Goal: Transaction & Acquisition: Purchase product/service

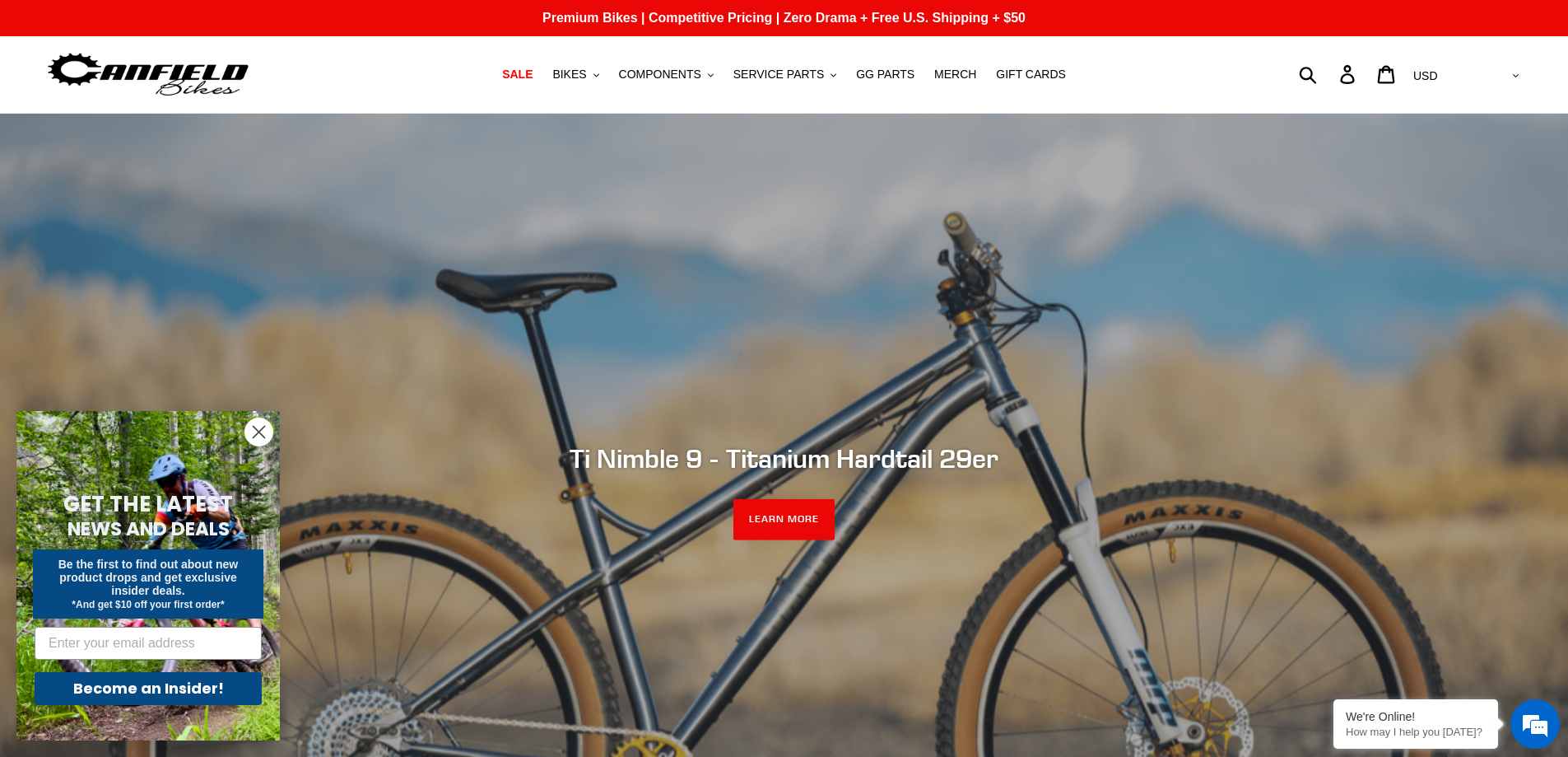
click at [266, 430] on circle "Close dialog" at bounding box center [259, 432] width 27 height 27
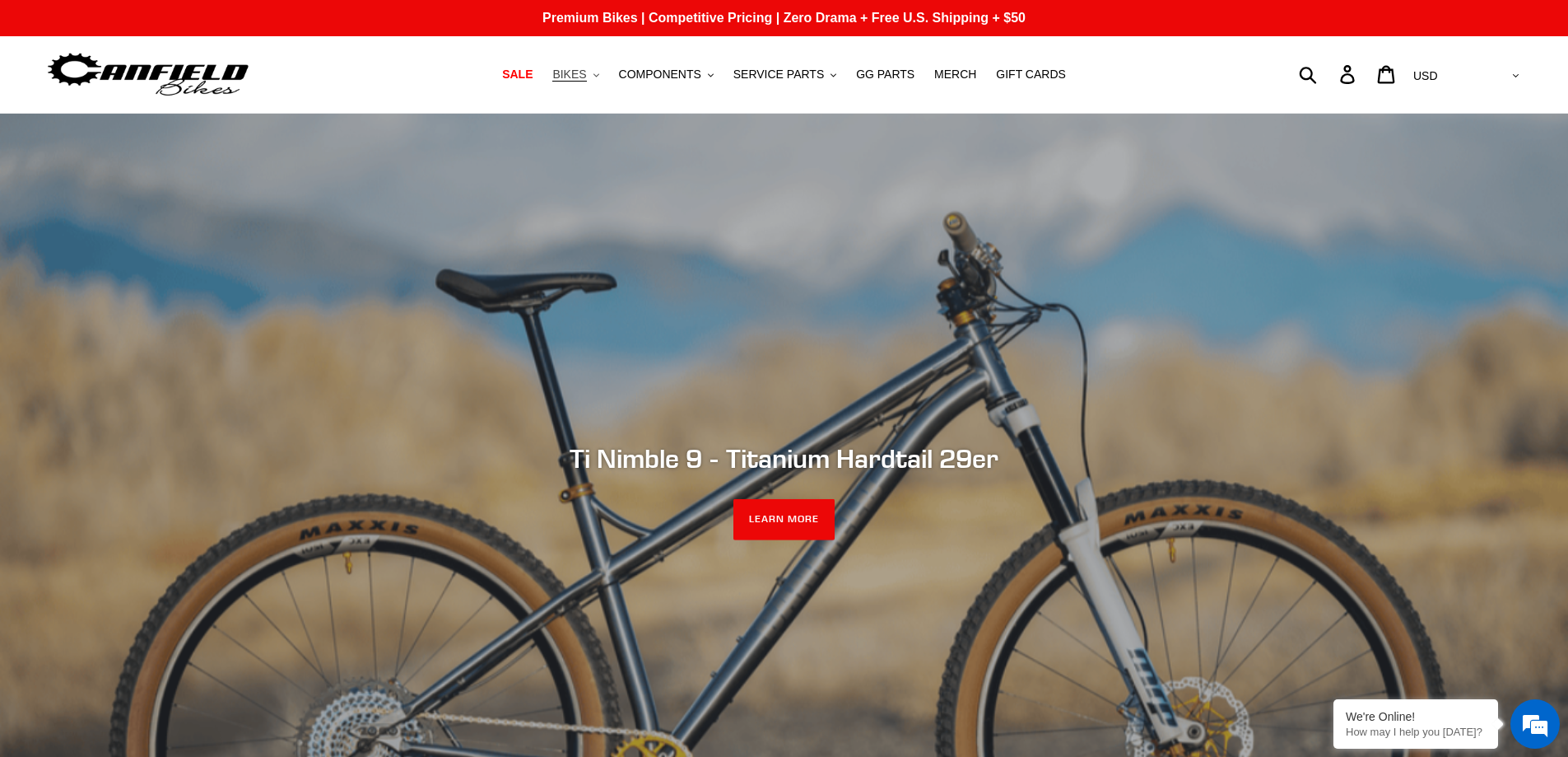
click at [587, 71] on span "BIKES" at bounding box center [569, 74] width 34 height 14
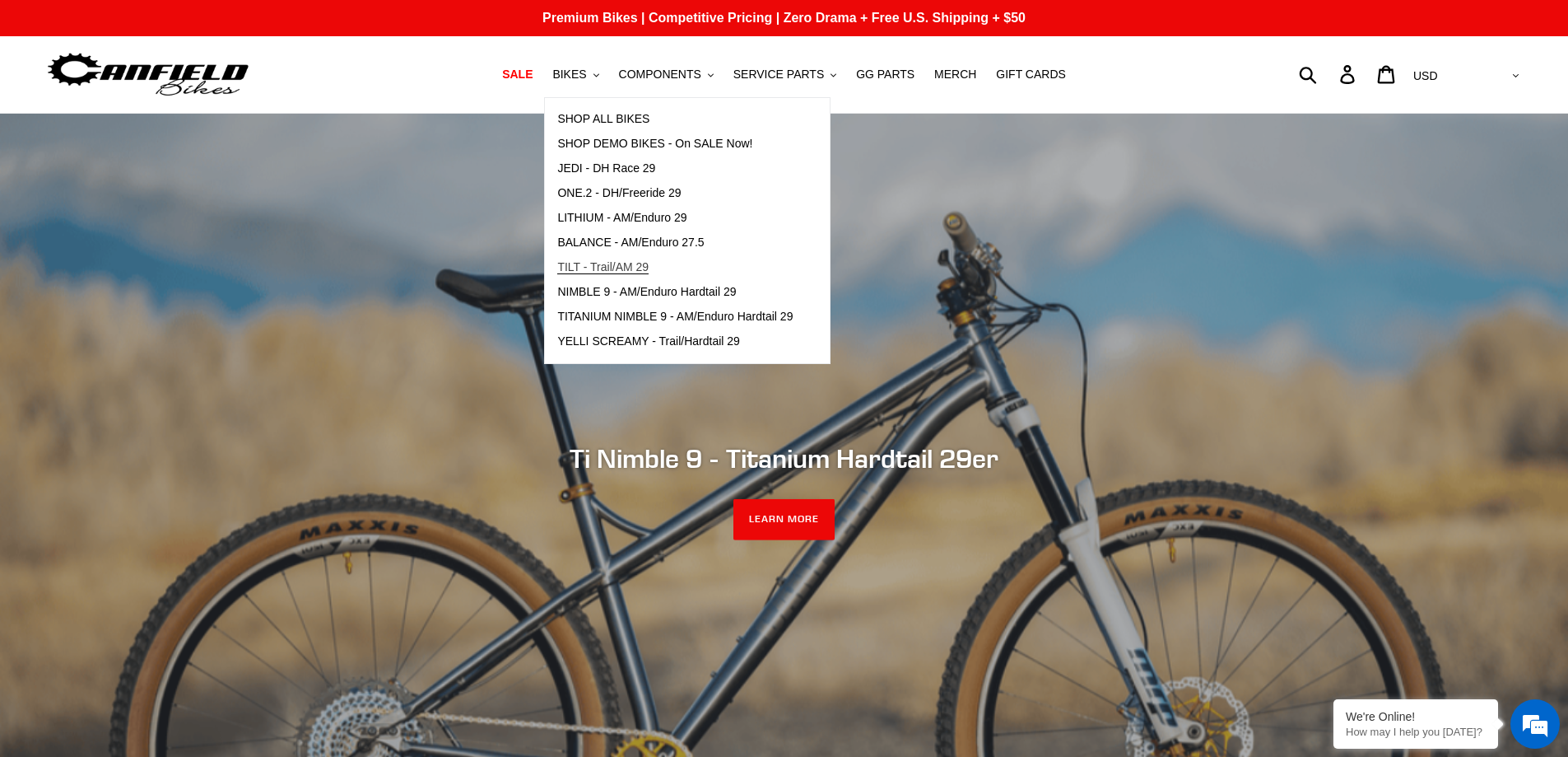
click at [591, 265] on span "TILT - Trail/AM 29" at bounding box center [603, 267] width 91 height 14
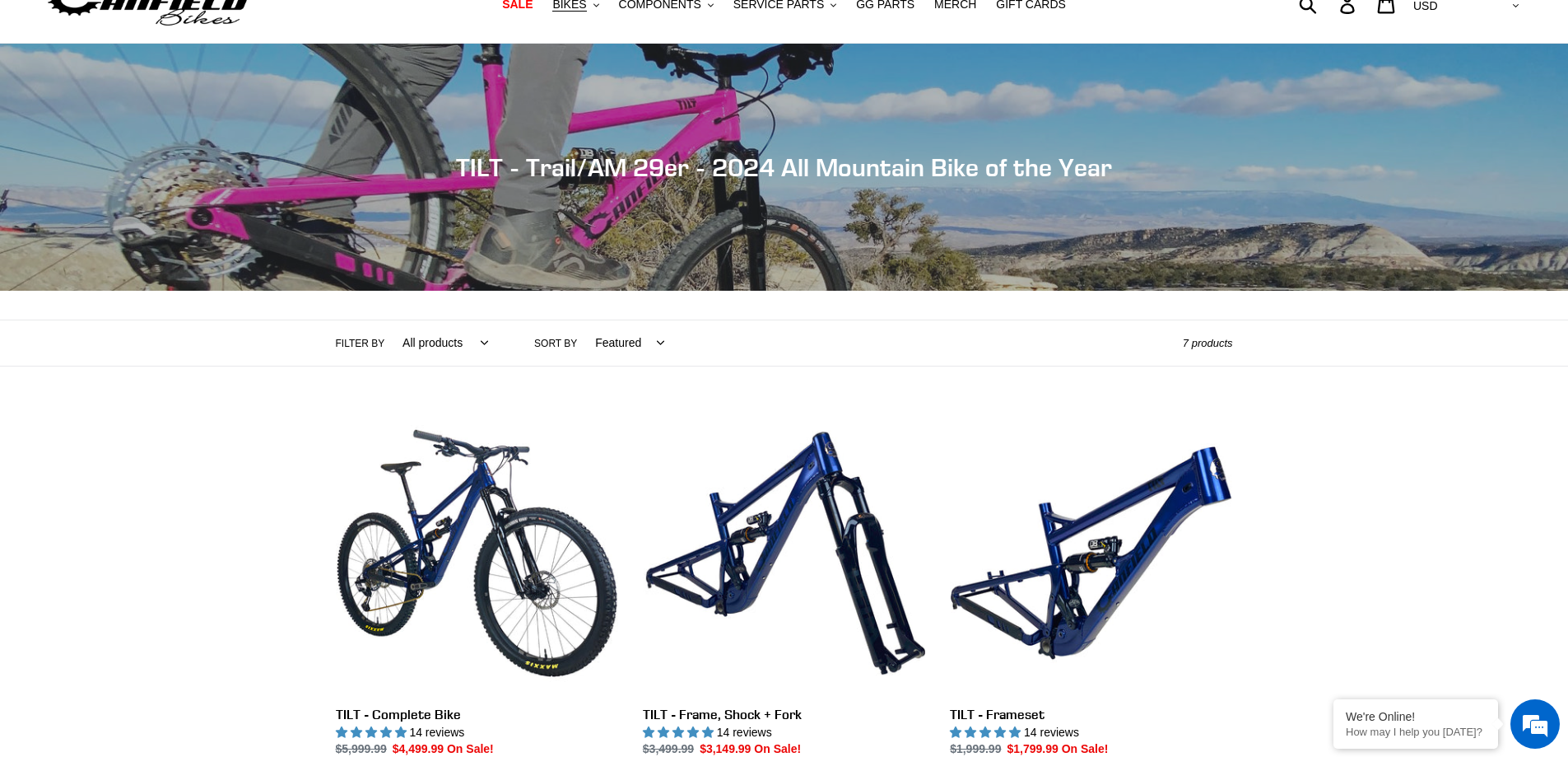
scroll to position [164, 0]
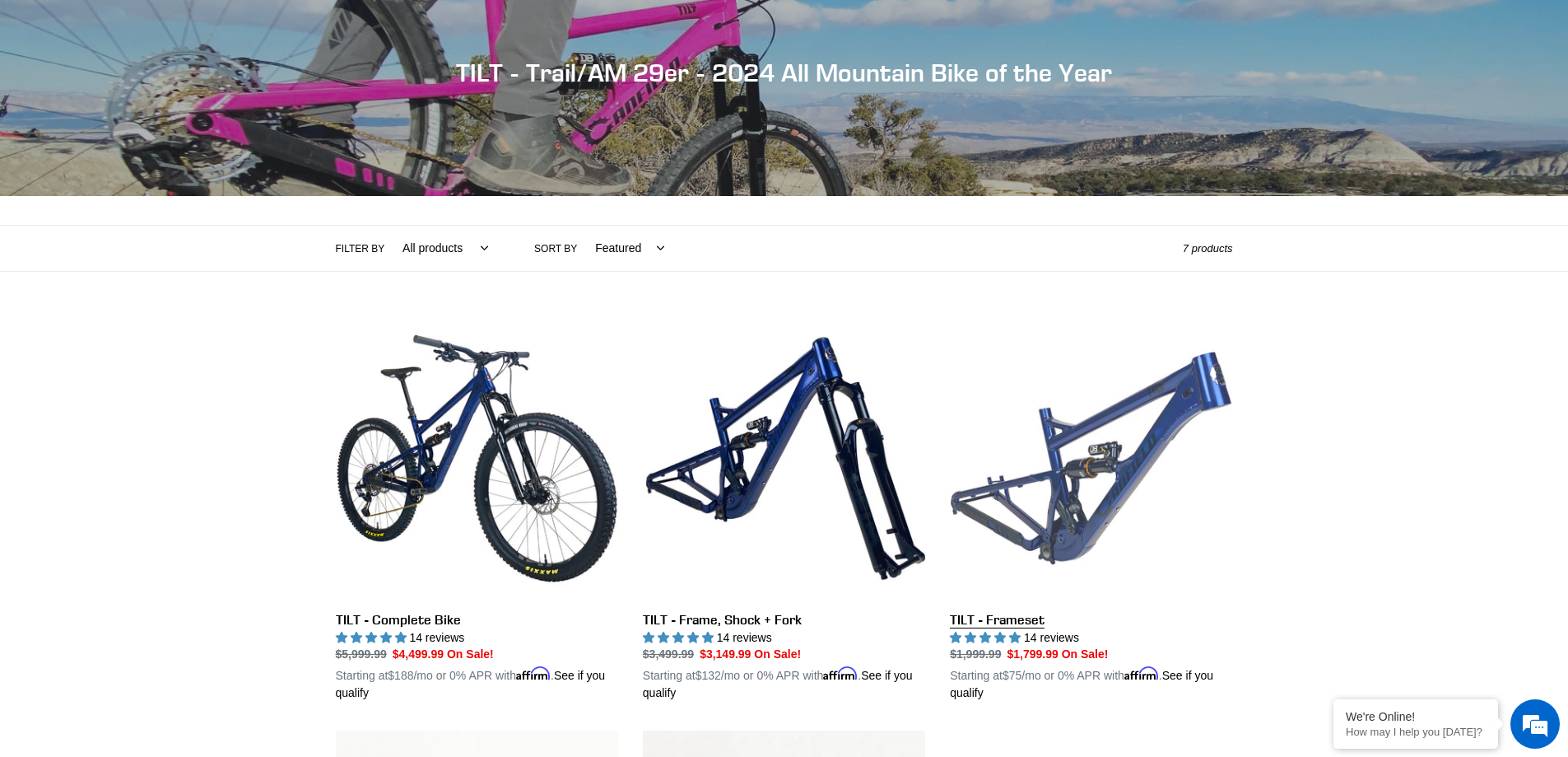
click at [998, 619] on link "TILT - Frameset" at bounding box center [1091, 510] width 282 height 385
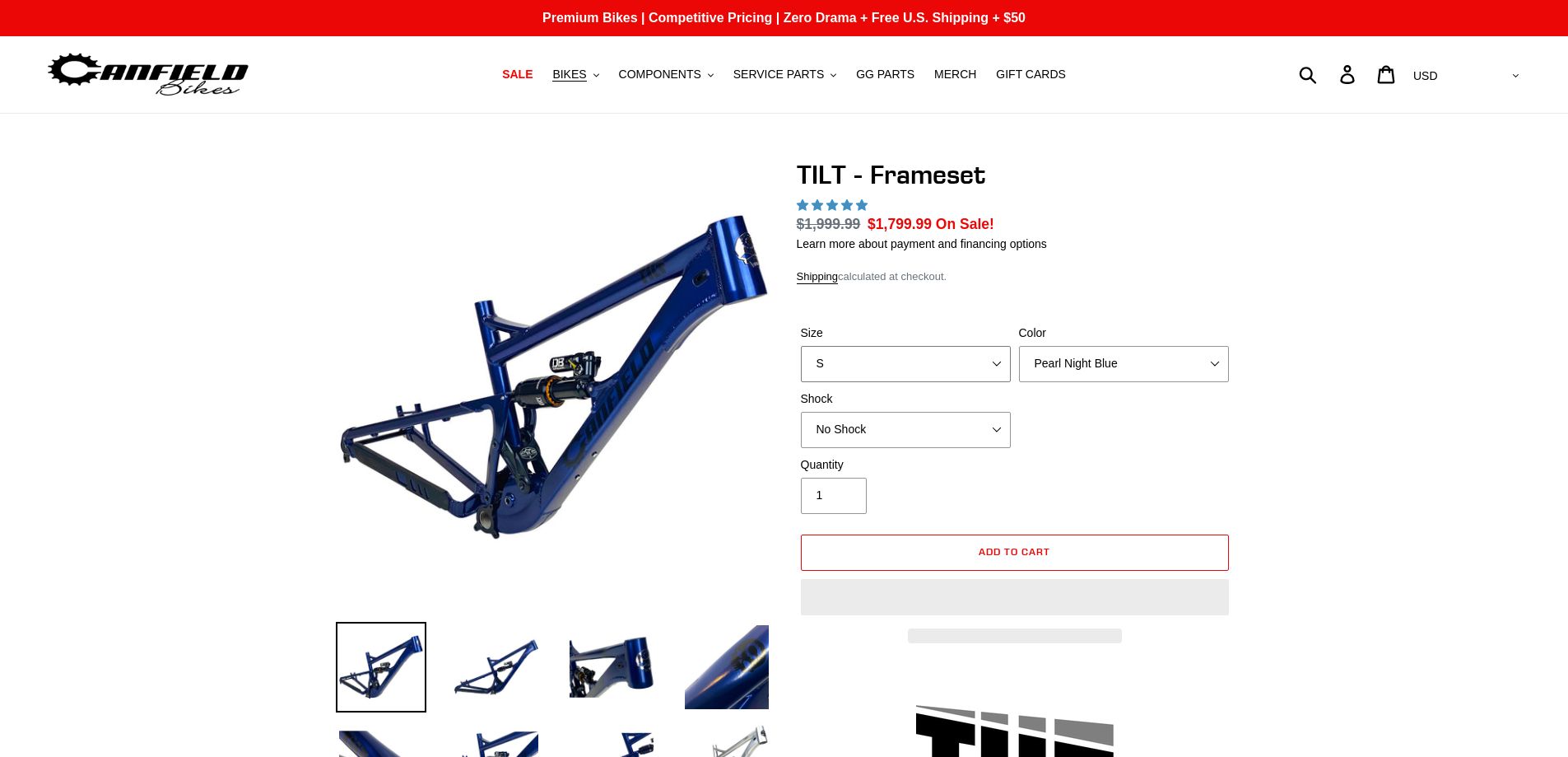
click at [998, 367] on select "S M L XL" at bounding box center [906, 363] width 210 height 36
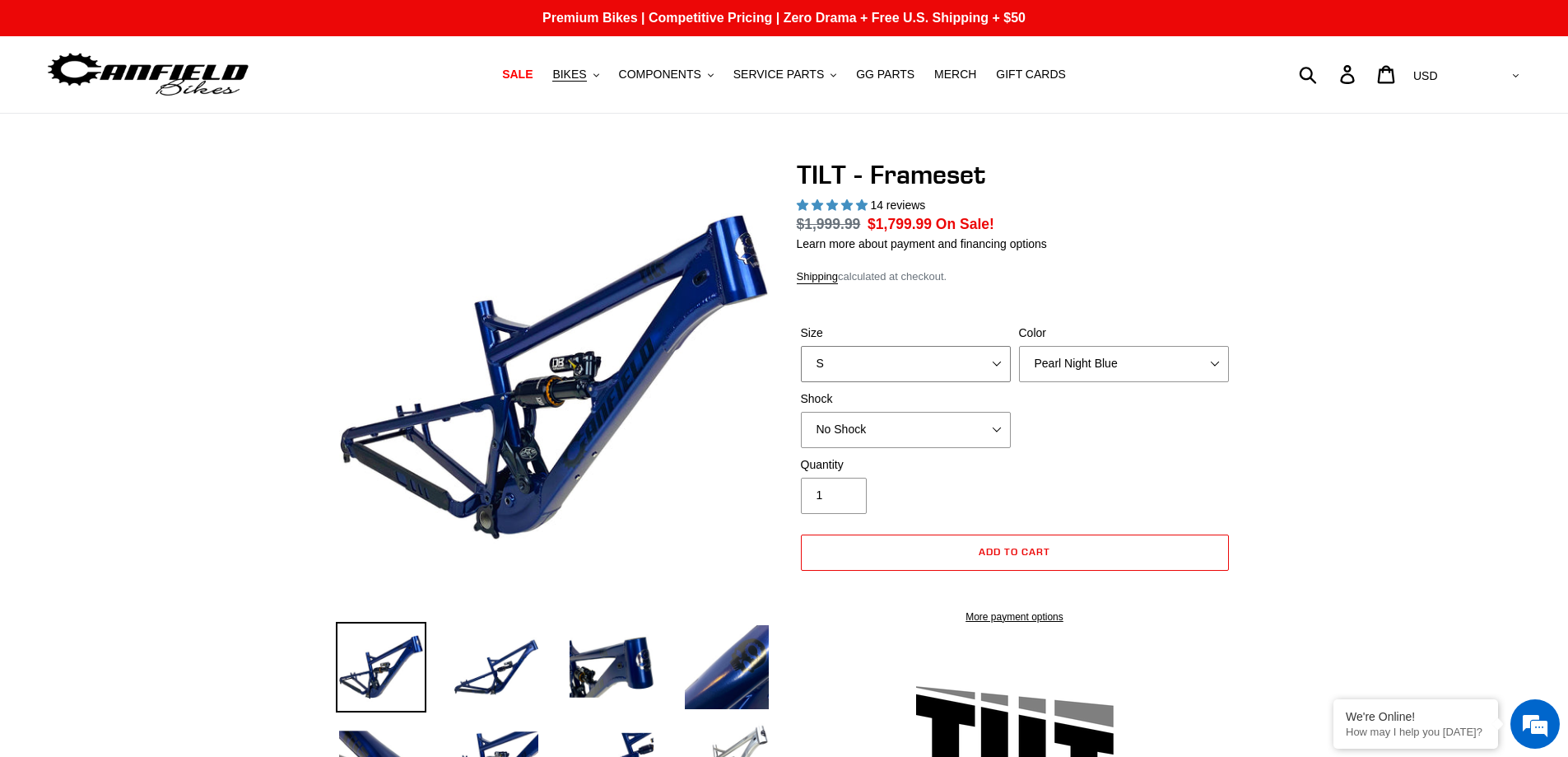
select select "L"
click at [801, 345] on select "S M L XL" at bounding box center [906, 363] width 210 height 36
select select "highest-rating"
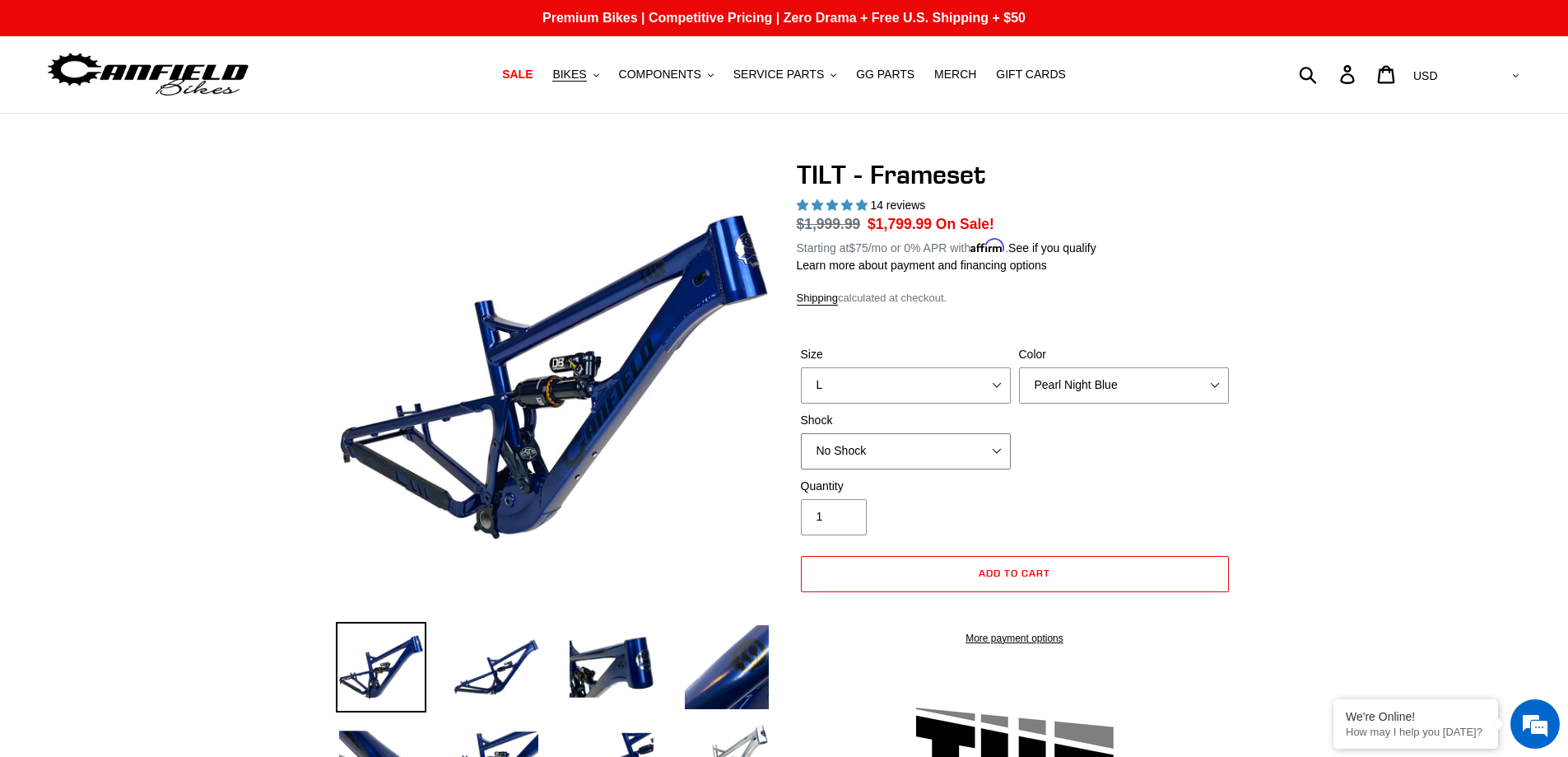
click at [998, 449] on select "No Shock Cane Creek DB Kitsuma Air RockShox Deluxe Ultimate Fox FLOAT X EXT Sto…" at bounding box center [906, 451] width 210 height 36
select select "Cane Creek DB Kitsuma Air"
click at [801, 433] on select "No Shock Cane Creek DB Kitsuma Air RockShox Deluxe Ultimate Fox FLOAT X EXT Sto…" at bounding box center [906, 451] width 210 height 36
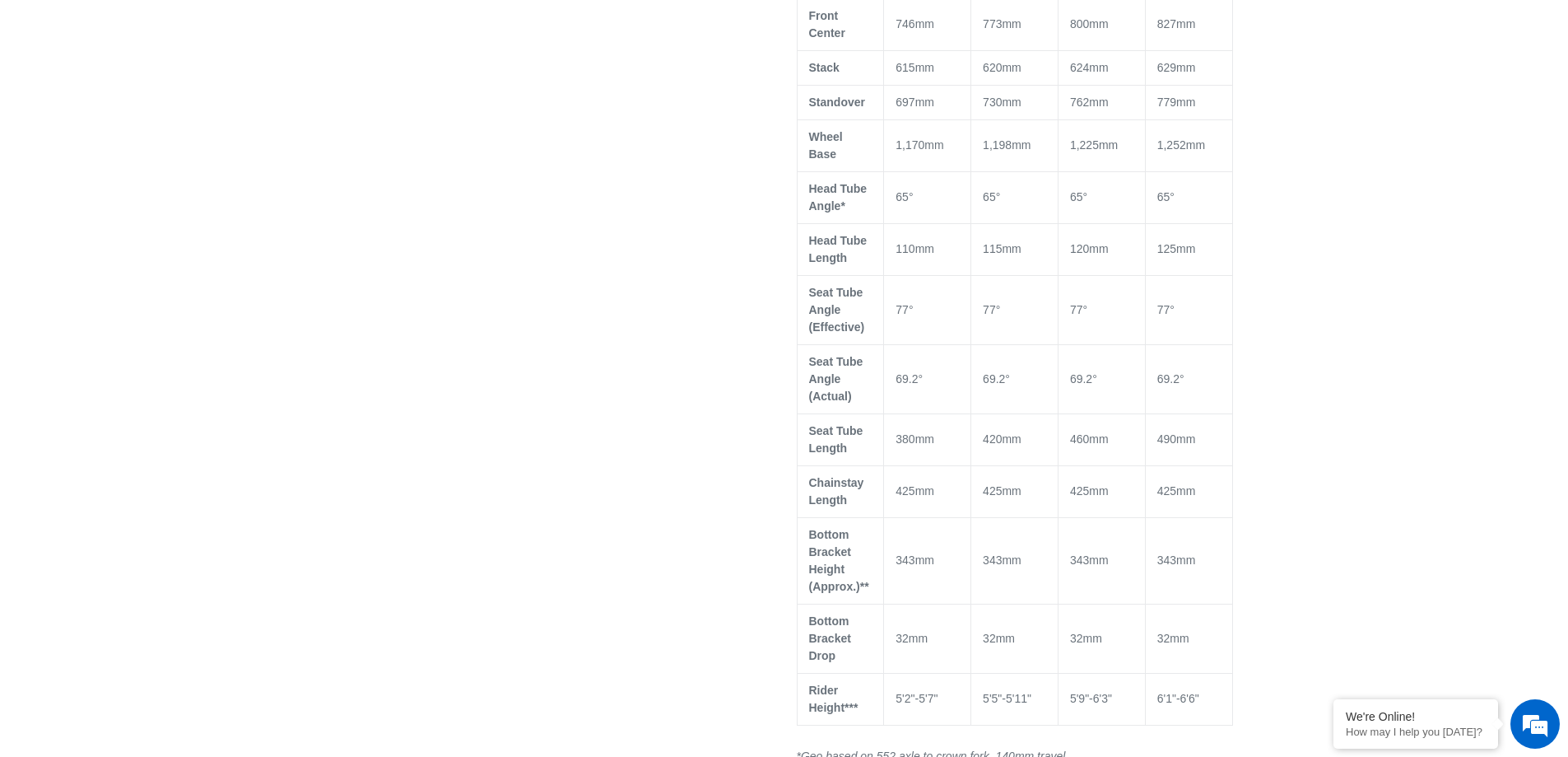
scroll to position [1153, 0]
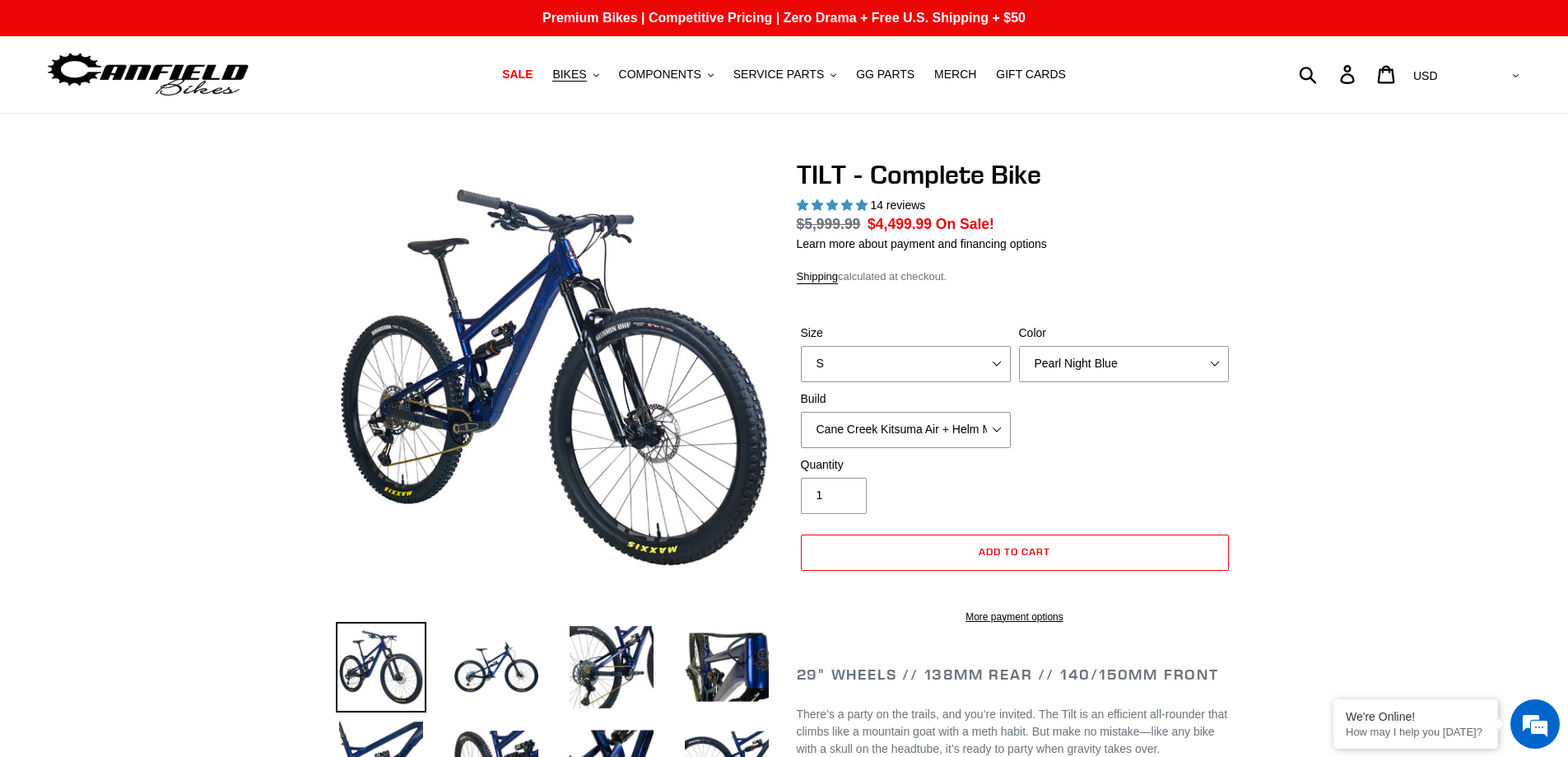
select select "highest-rating"
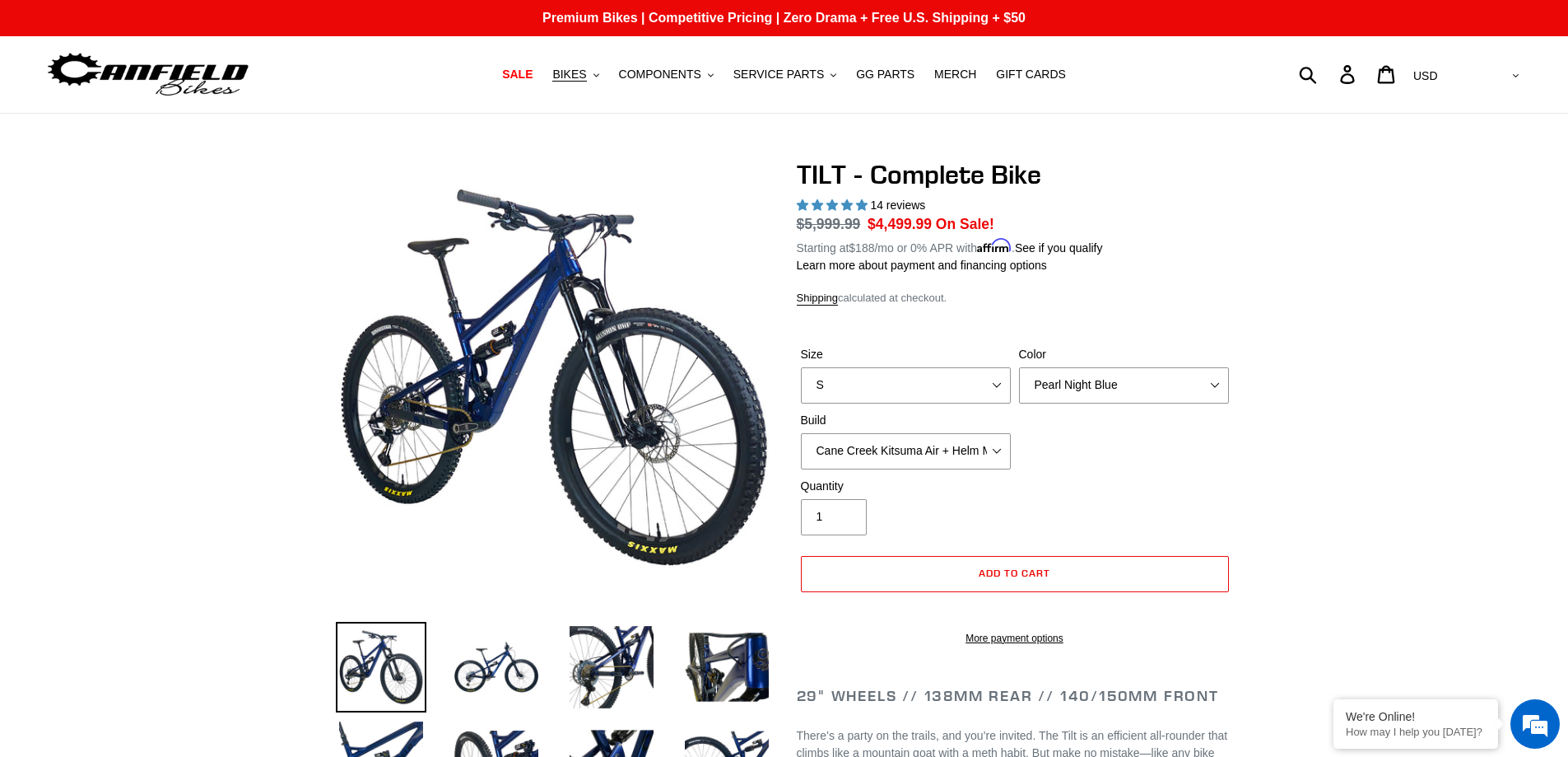
click at [801, 433] on select "Cane Creek Kitsuma Air + Helm MKII 140 + SRAM GX Cane Creek Kitsuma Air + Helm …" at bounding box center [906, 451] width 210 height 36
click at [998, 382] on select "S M L" at bounding box center [906, 384] width 210 height 36
select select "L"
click at [801, 367] on select "S M L" at bounding box center [906, 384] width 210 height 36
click at [1211, 382] on select "Pearl Night Blue Stealth Silver Raw" at bounding box center [1124, 384] width 210 height 36
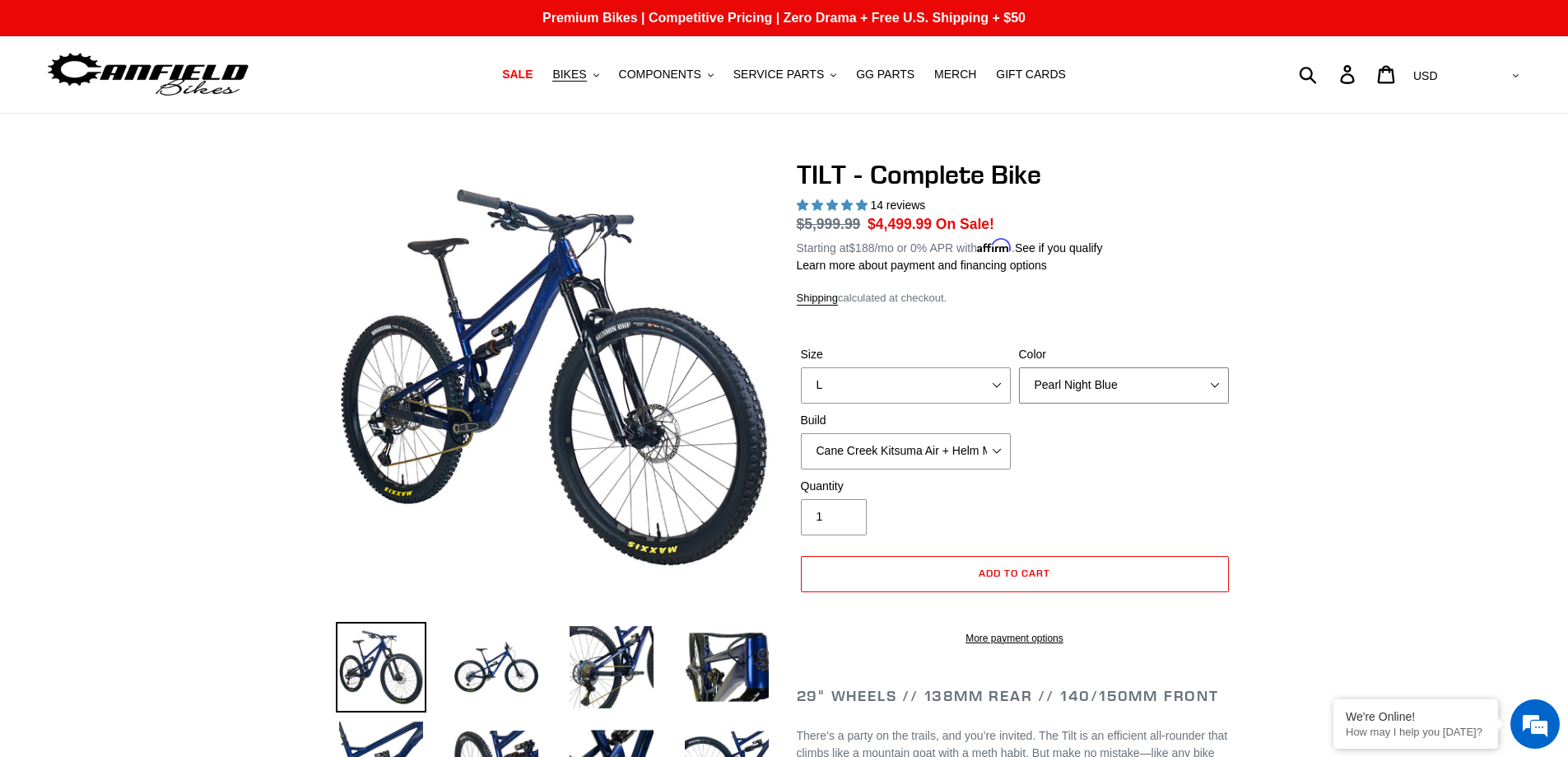
click at [1211, 382] on select "Pearl Night Blue Stealth Silver Raw" at bounding box center [1124, 384] width 210 height 36
click at [681, 72] on span "COMPONENTS" at bounding box center [659, 74] width 83 height 14
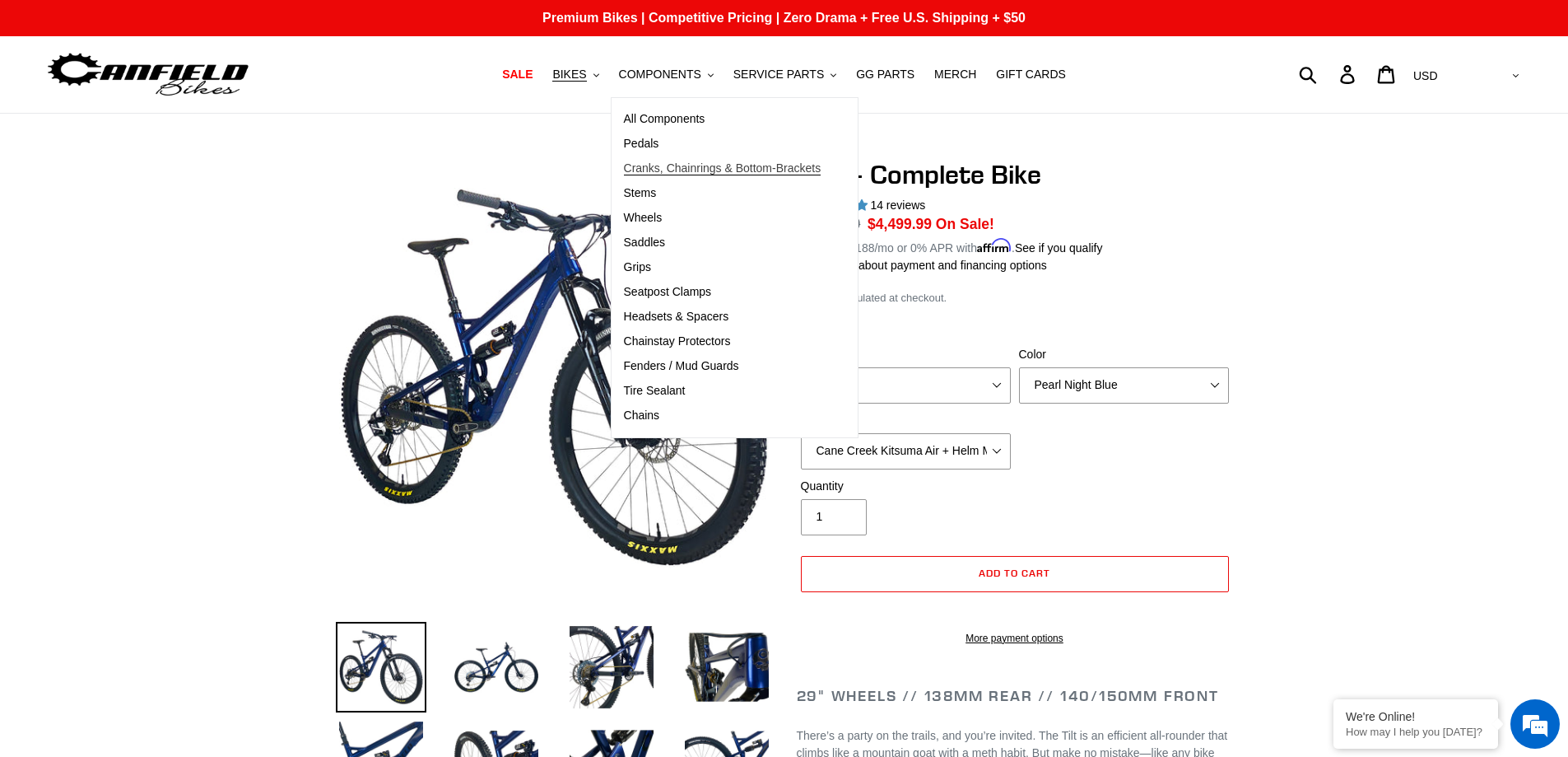
click at [665, 165] on span "Cranks, Chainrings & Bottom-Brackets" at bounding box center [722, 168] width 197 height 14
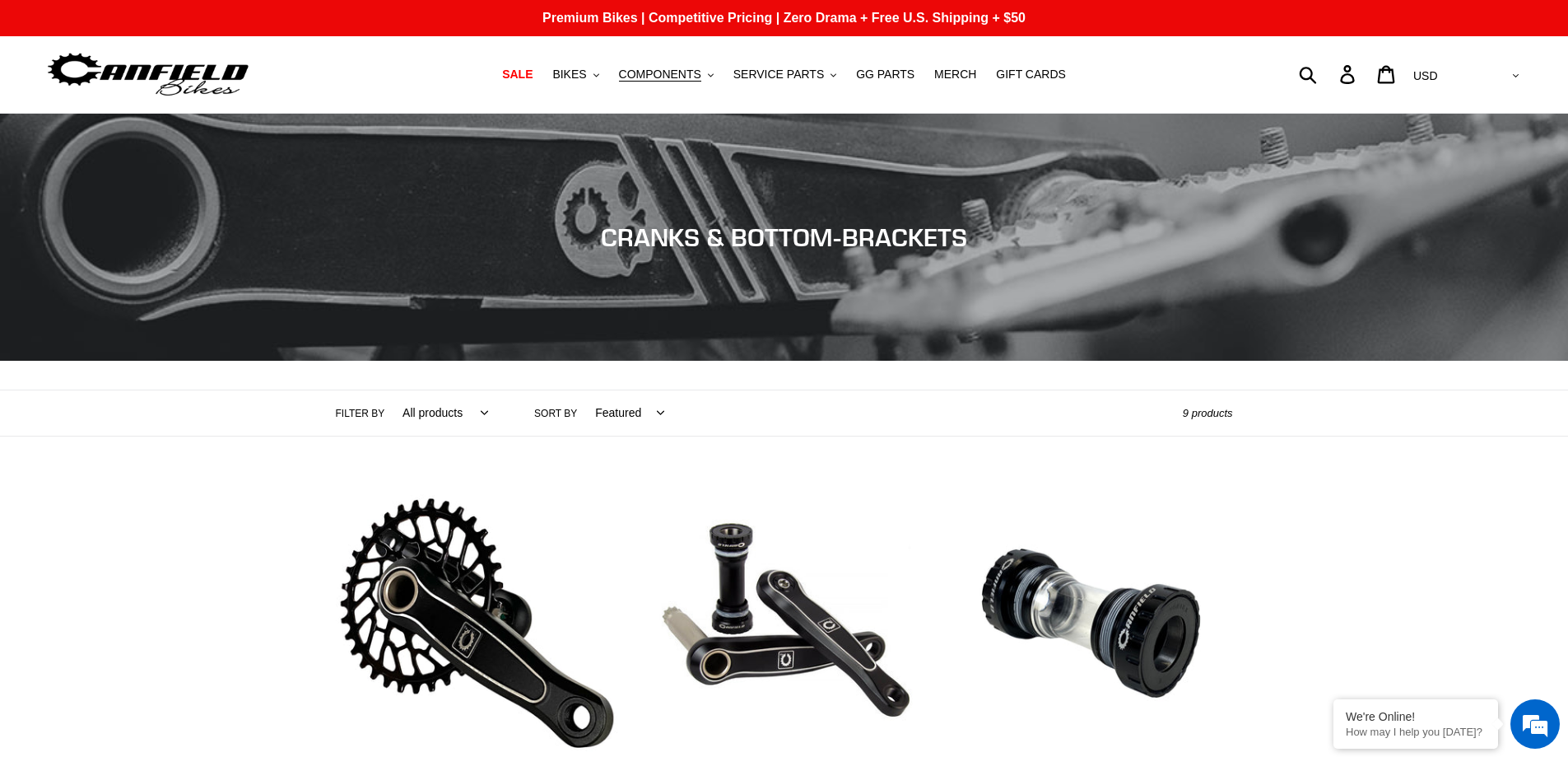
scroll to position [329, 0]
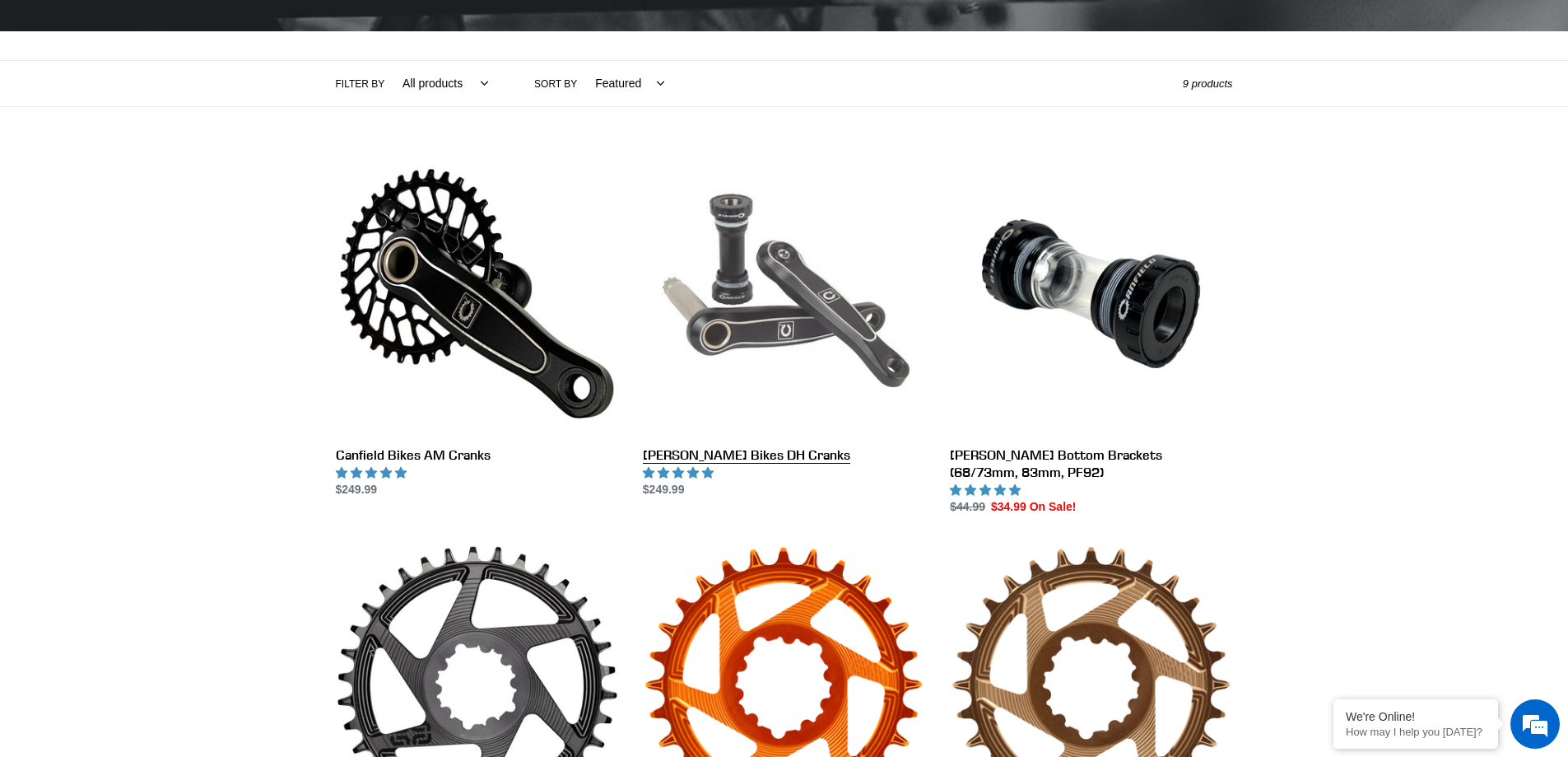
click at [760, 451] on link "[PERSON_NAME] Bikes DH Cranks" at bounding box center [784, 326] width 282 height 346
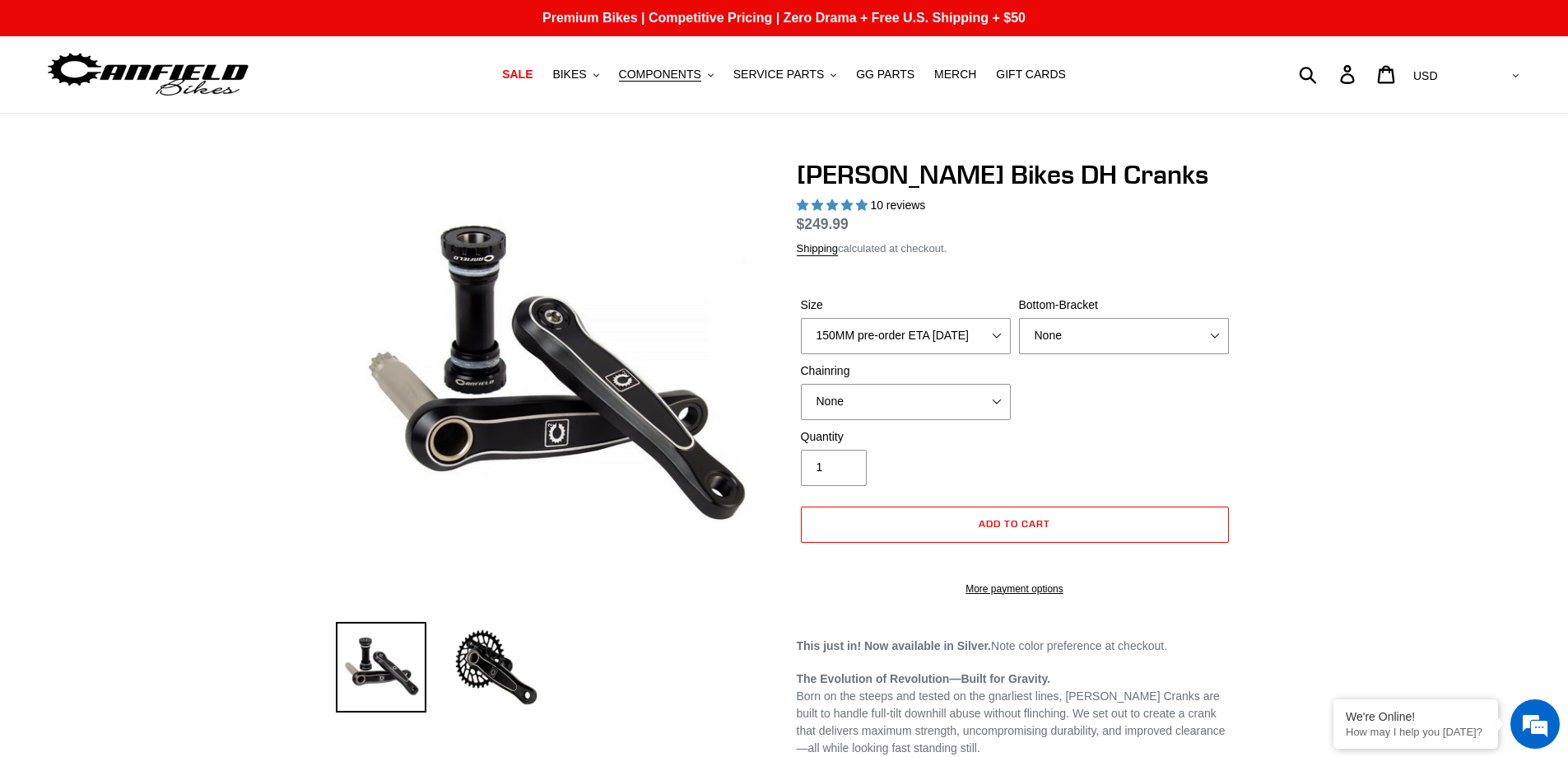
select select "highest-rating"
click at [998, 338] on select "150MM pre-order ETA 9/30/25 155MM pre-order ETA 9/30/25 160MM 165MM" at bounding box center [906, 336] width 210 height 36
select select "165MM"
click at [801, 337] on select "150MM pre-order ETA 9/30/25 155MM pre-order ETA 9/30/25 160MM 165MM" at bounding box center [906, 336] width 210 height 36
click at [1214, 354] on select "None BSA Threaded 83mm" at bounding box center [1124, 336] width 210 height 36
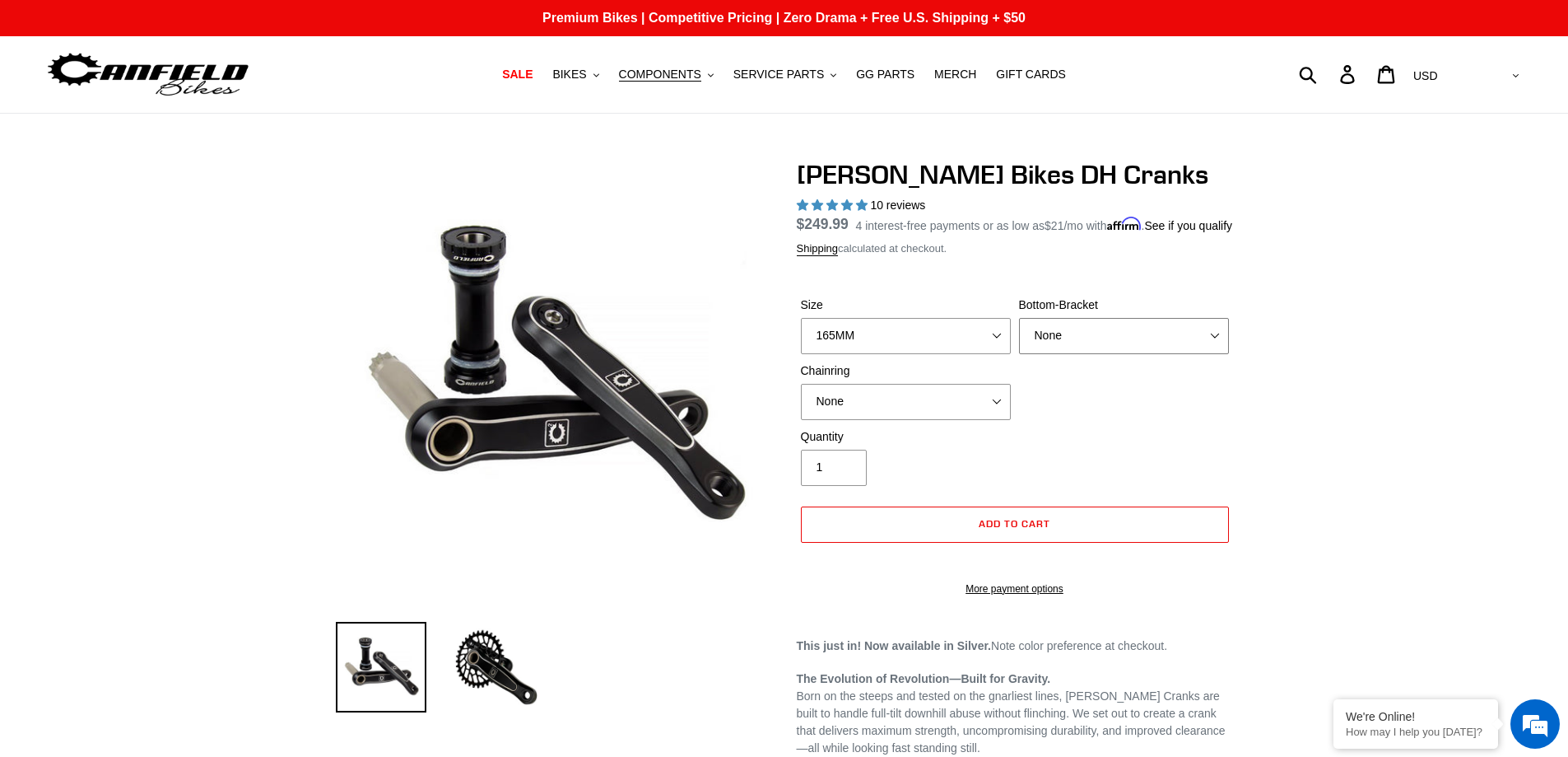
click at [1019, 337] on select "None BSA Threaded 83mm" at bounding box center [1124, 336] width 210 height 36
click at [999, 415] on select "None 34t Round" at bounding box center [906, 401] width 210 height 36
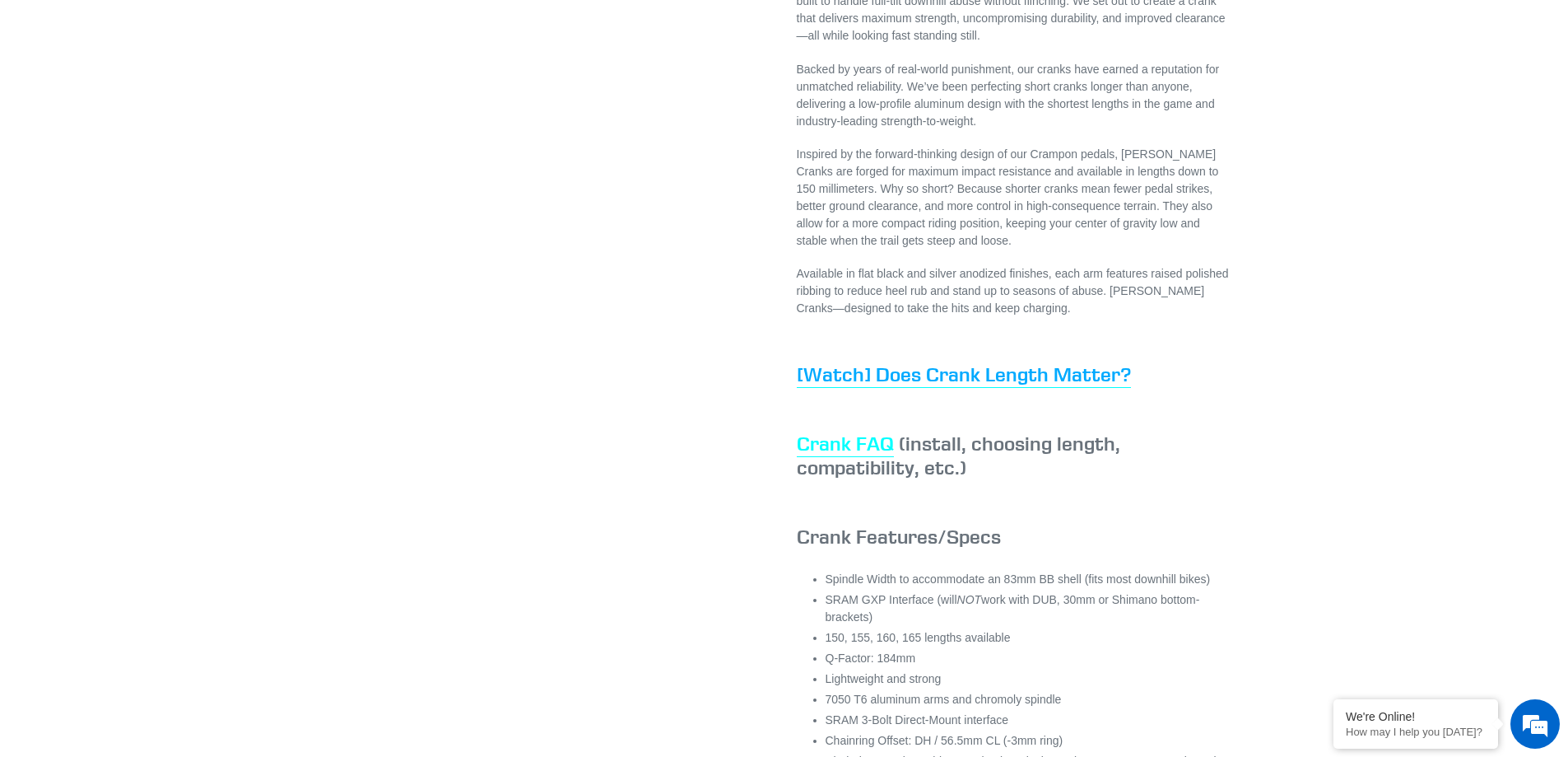
scroll to position [823, 0]
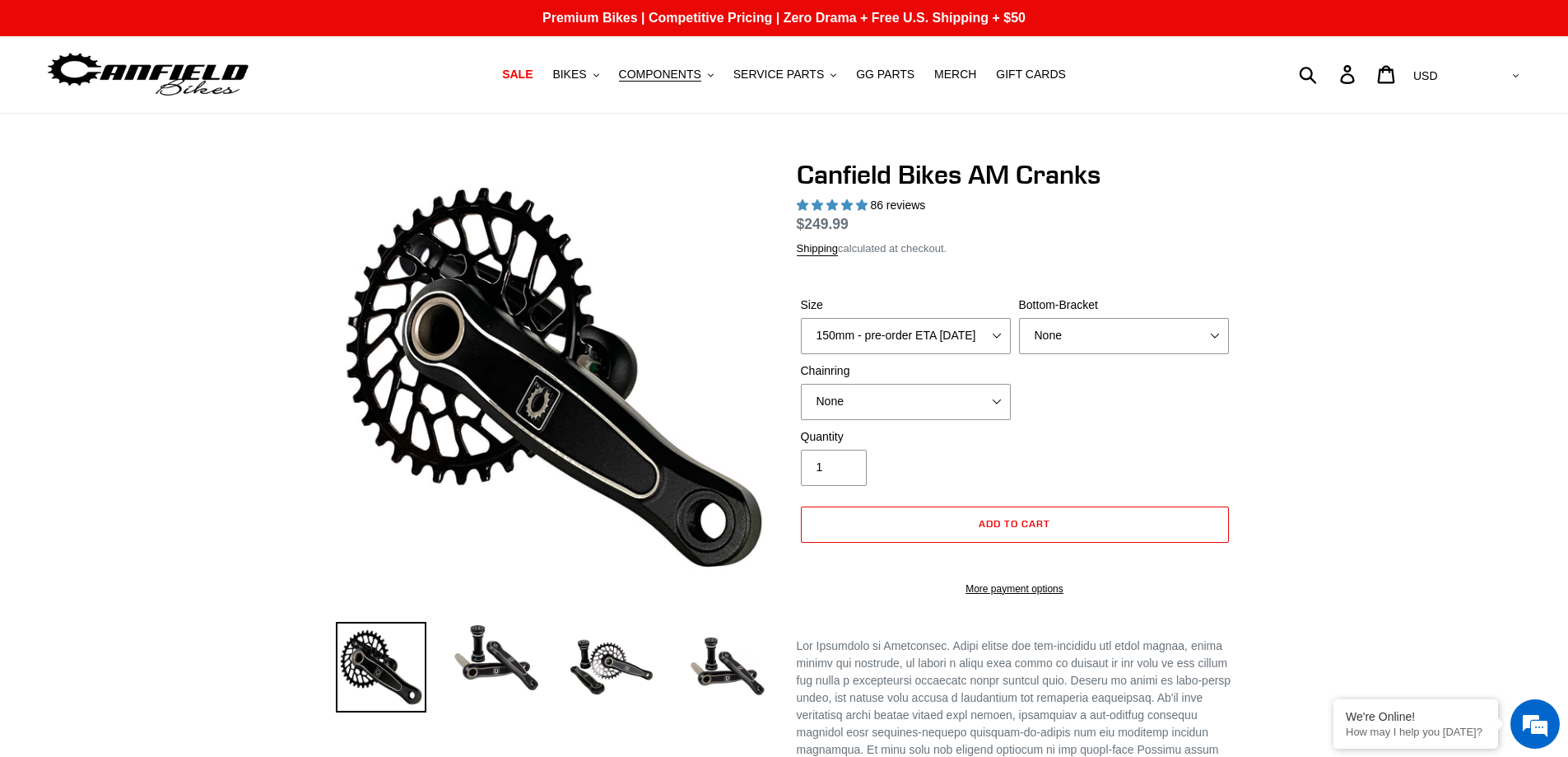
select select "highest-rating"
click at [998, 354] on select "150mm - pre-order ETA [DATE] 155mm - pre-order ETA [DATE] 160mm - pre-order ETA…" at bounding box center [906, 336] width 210 height 36
select select "165mm - pre-order ETA [DATE]"
click at [801, 337] on select "150mm - pre-order ETA [DATE] 155mm - pre-order ETA [DATE] 160mm - pre-order ETA…" at bounding box center [906, 336] width 210 height 36
click at [1218, 354] on select "None BSA Threaded 68/73mm Press Fit PF92" at bounding box center [1124, 336] width 210 height 36
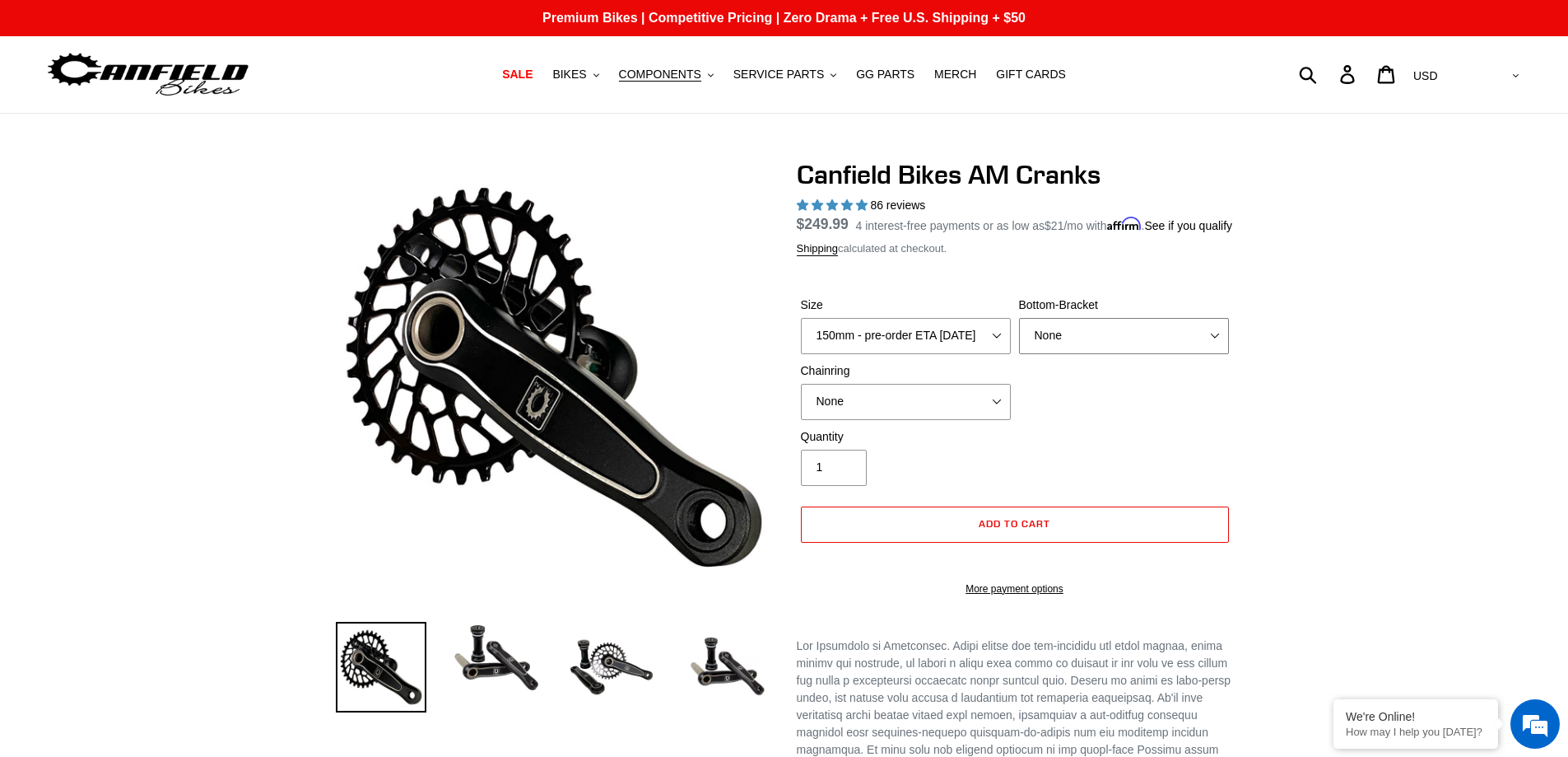
select select "BSA Threaded 68/73mm"
click at [1019, 337] on select "None BSA Threaded 68/73mm Press Fit PF92" at bounding box center [1124, 336] width 210 height 36
click at [498, 661] on img at bounding box center [496, 658] width 90 height 72
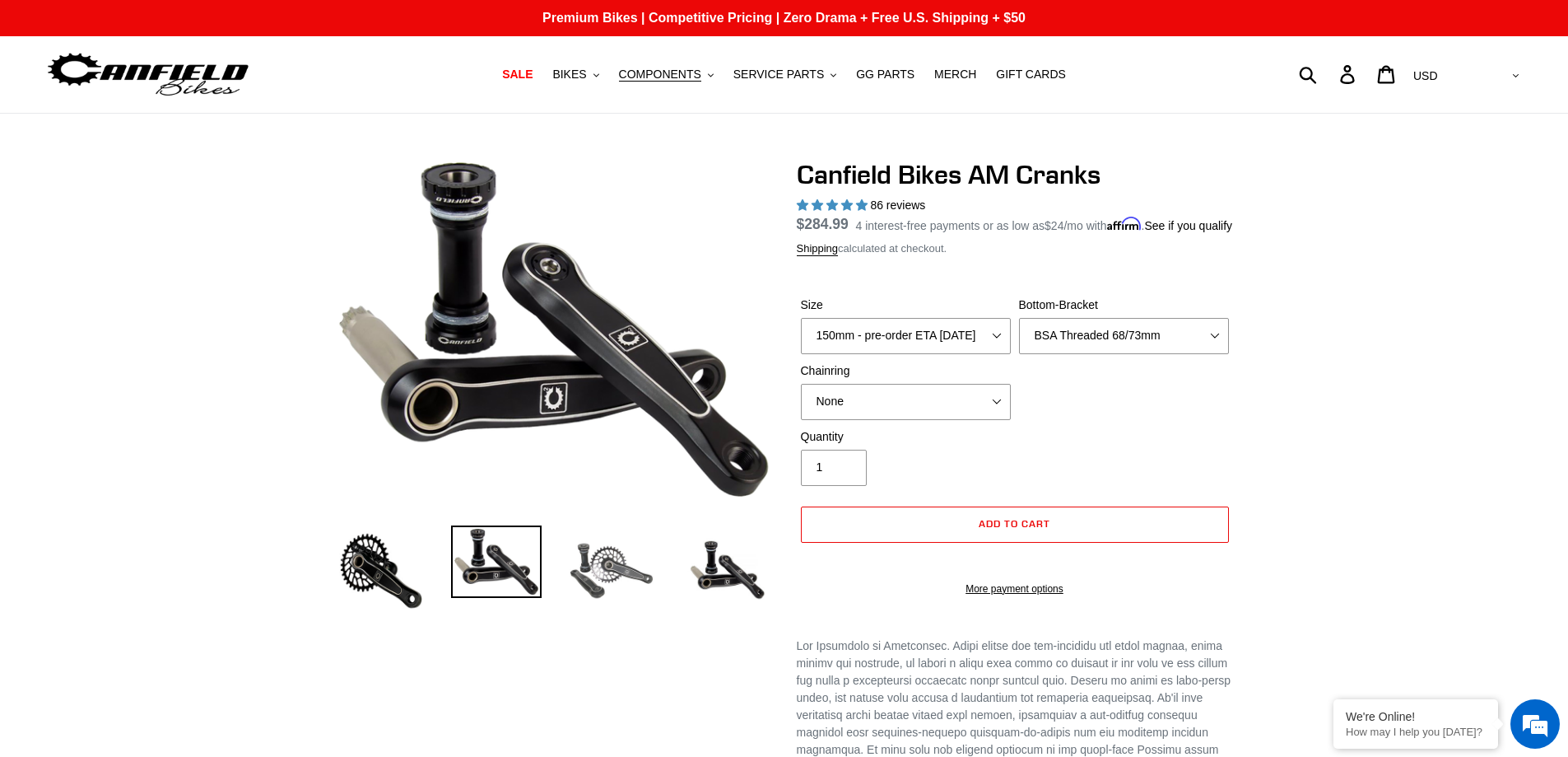
click at [598, 569] on img at bounding box center [611, 570] width 90 height 90
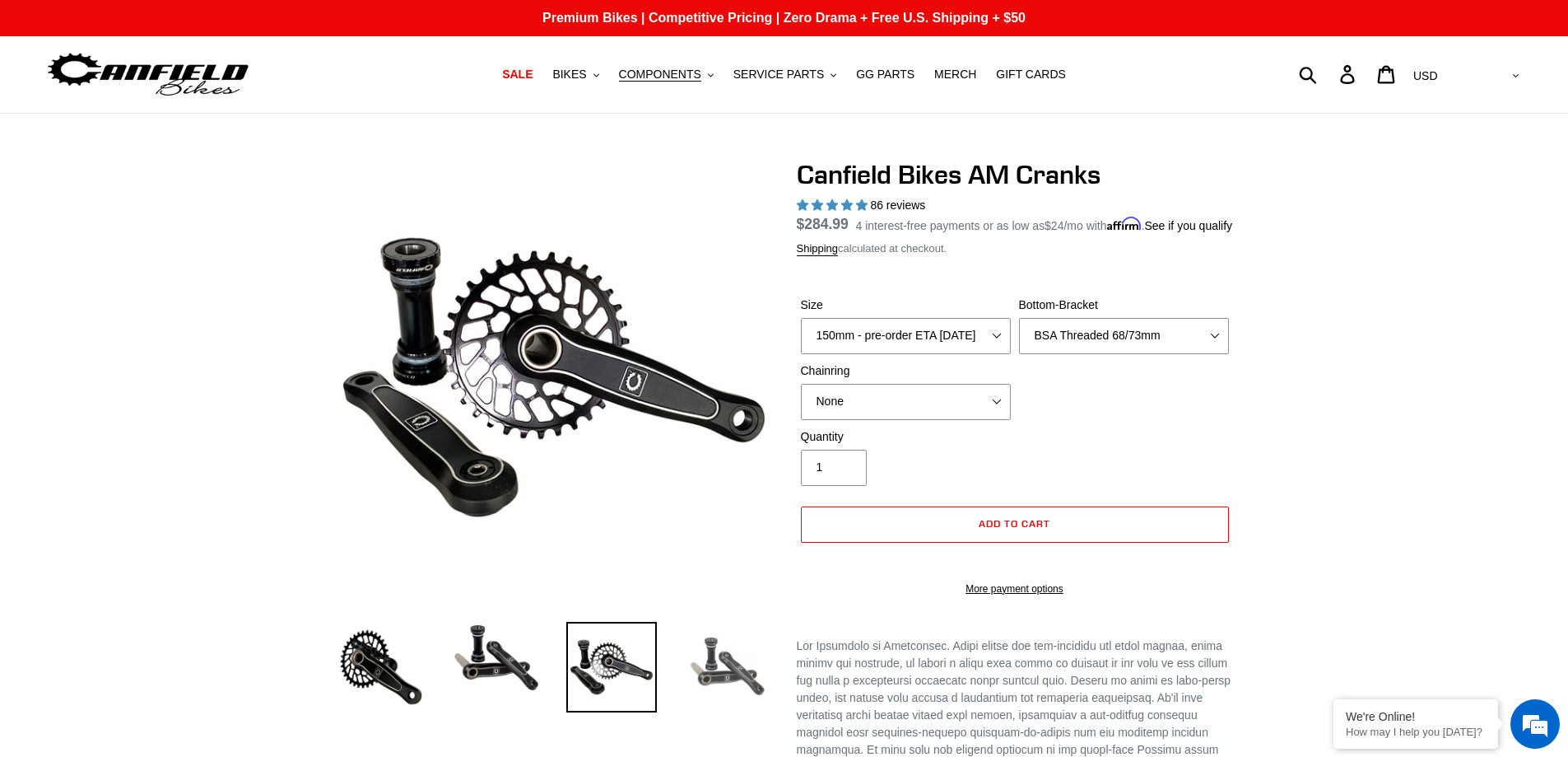
click at [713, 669] on img at bounding box center [727, 667] width 90 height 90
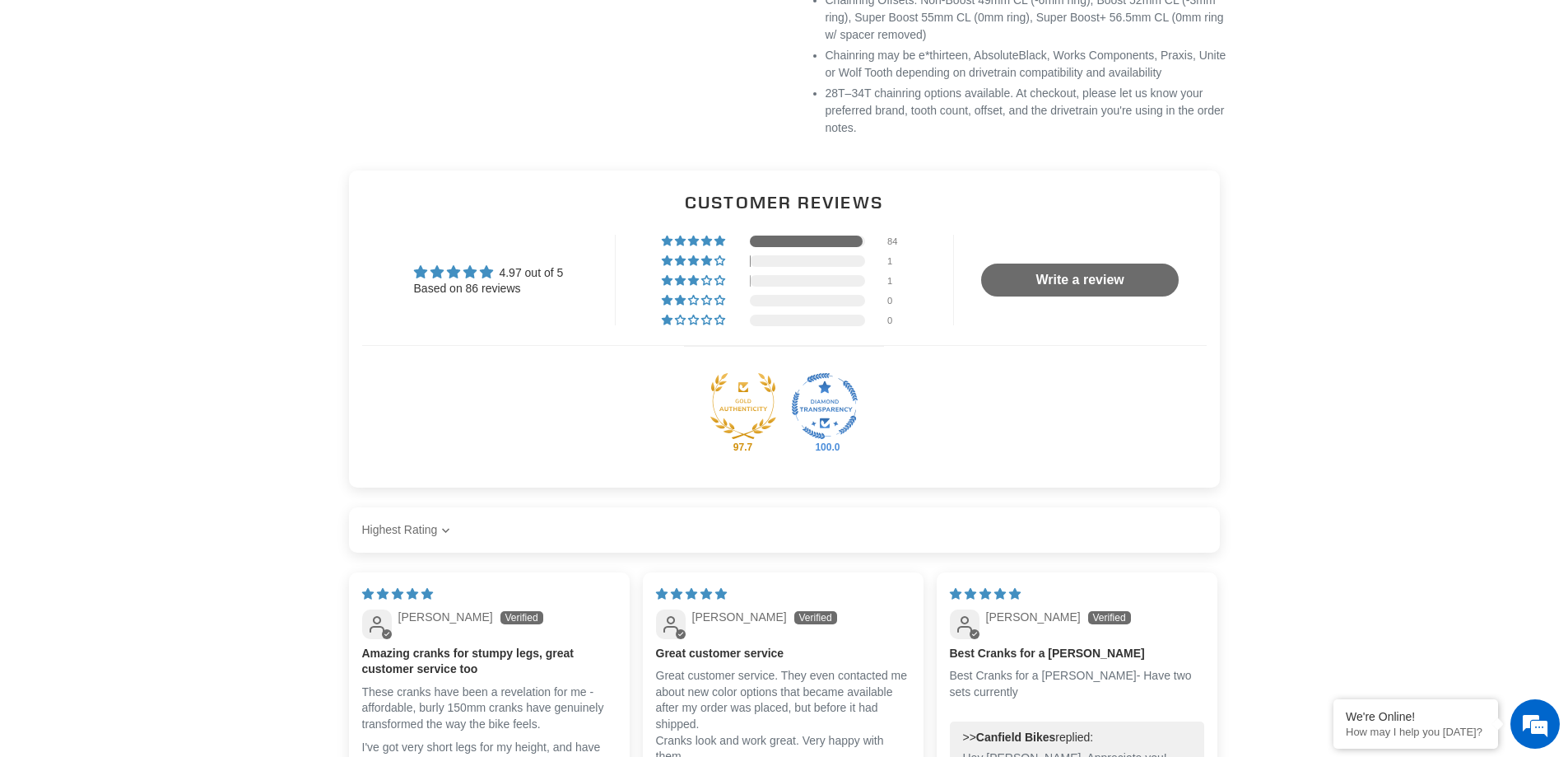
scroll to position [1400, 0]
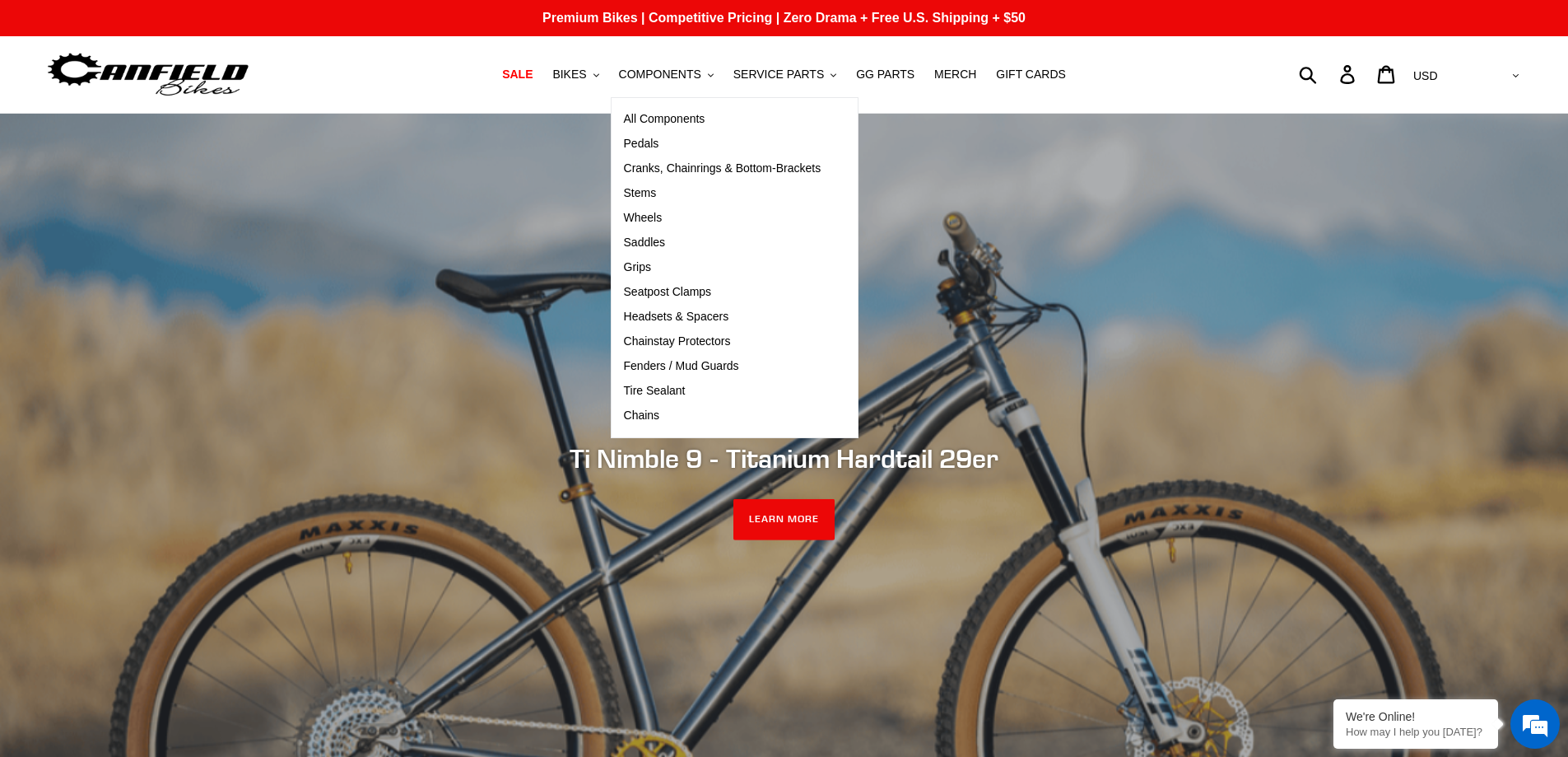
click at [673, 162] on span "Cranks, Chainrings & Bottom-Brackets" at bounding box center [722, 168] width 197 height 14
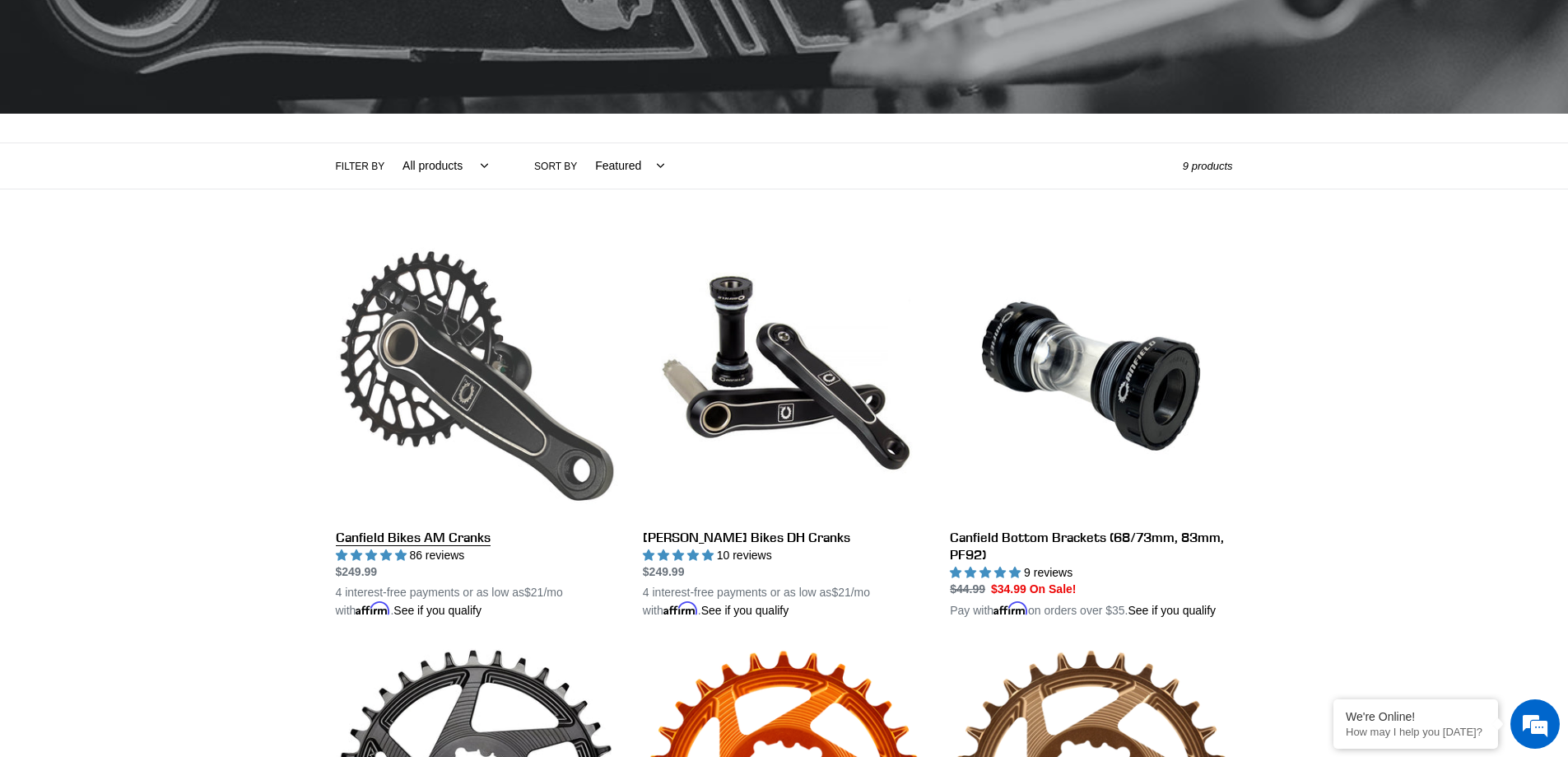
click at [447, 537] on link "Canfield Bikes AM Cranks" at bounding box center [477, 427] width 282 height 385
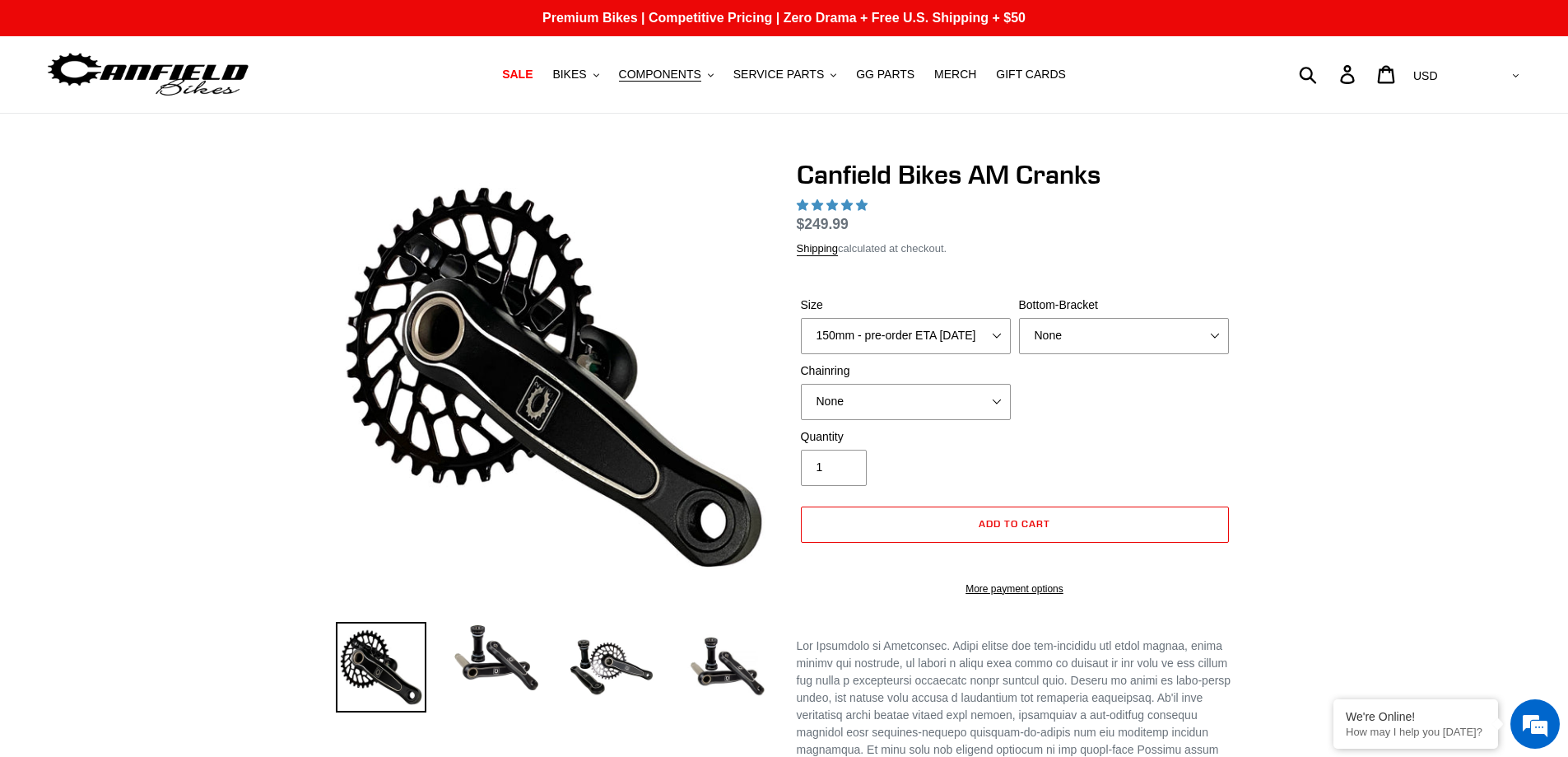
select select "165mm - pre-order ETA 9/30/25"
click at [801, 318] on select "150mm - pre-order ETA 9/30/25 155mm - pre-order ETA 9/30/25 160mm - pre-order E…" at bounding box center [906, 336] width 210 height 36
click at [1213, 334] on select "None BSA Threaded 68/73mm Press Fit PF92" at bounding box center [1124, 336] width 210 height 36
select select "highest-rating"
select select "BSA Threaded 68/73mm"
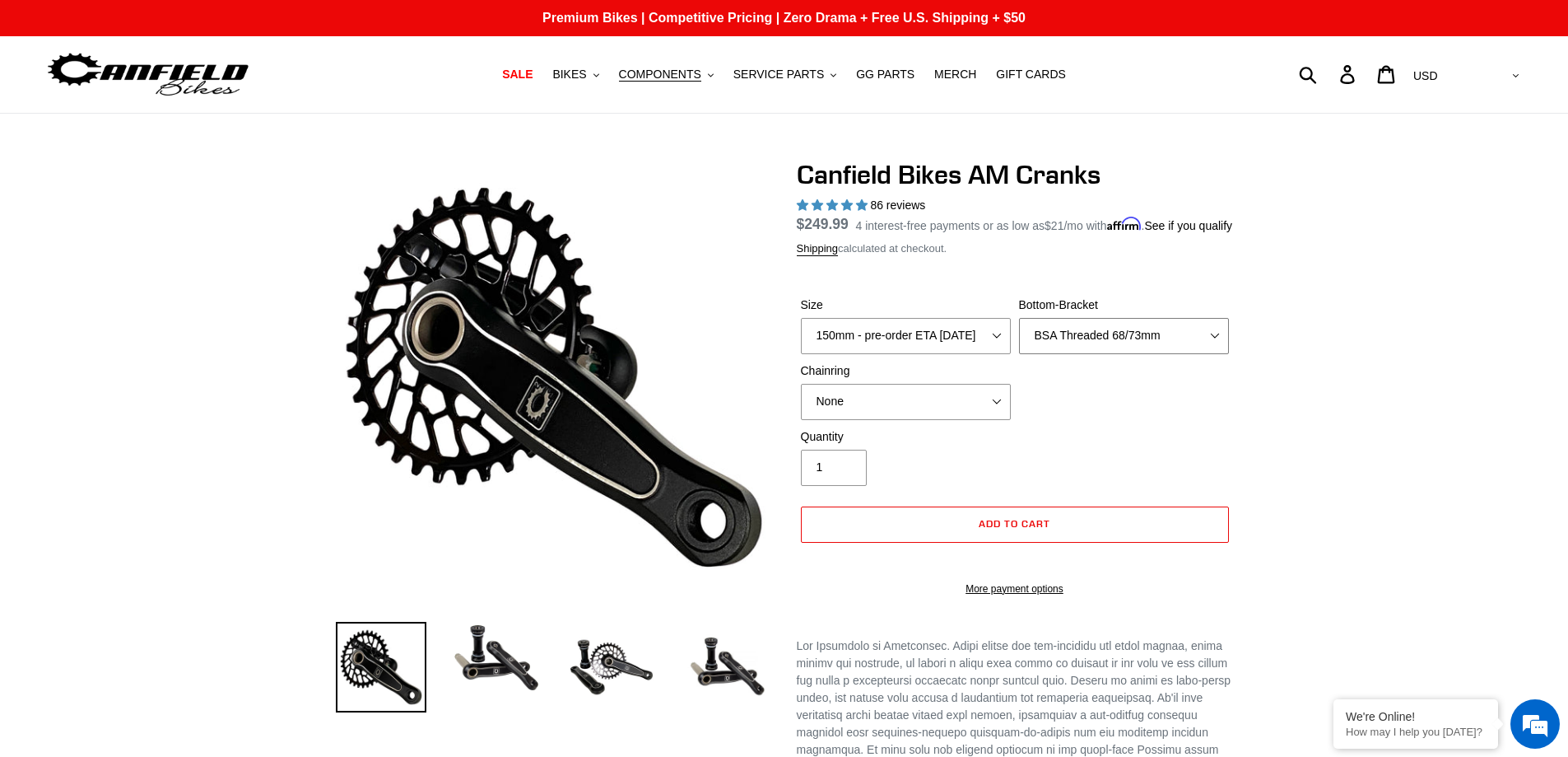
click at [1019, 337] on select "None BSA Threaded 68/73mm Press Fit PF92" at bounding box center [1124, 336] width 210 height 36
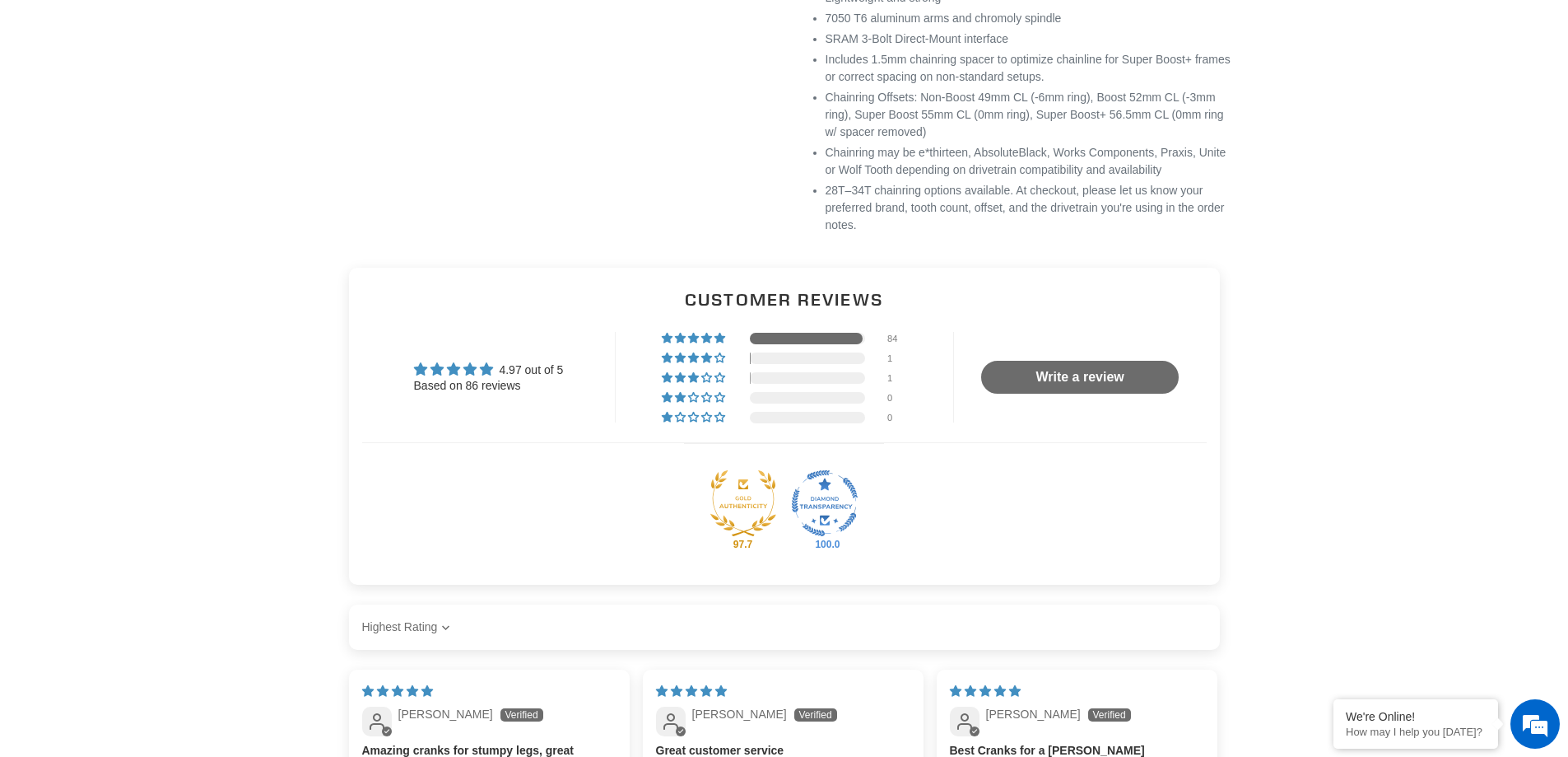
scroll to position [1235, 0]
